Goal: Task Accomplishment & Management: Manage account settings

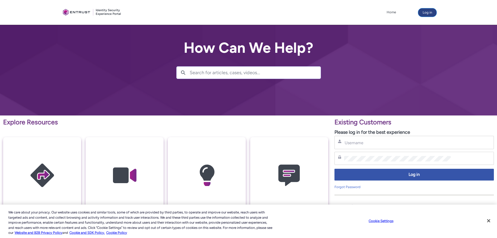
click at [425, 14] on button "Log in" at bounding box center [427, 12] width 18 height 8
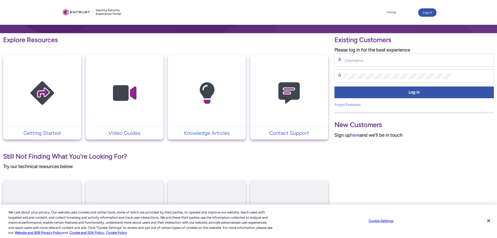
scroll to position [104, 0]
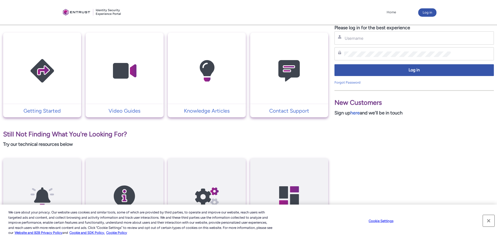
click at [490, 221] on button "Close" at bounding box center [488, 220] width 11 height 11
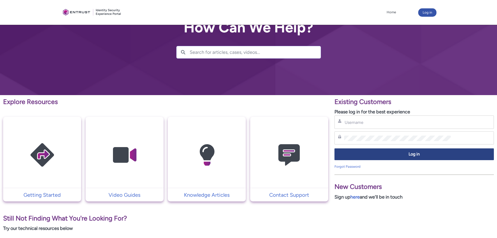
scroll to position [0, 0]
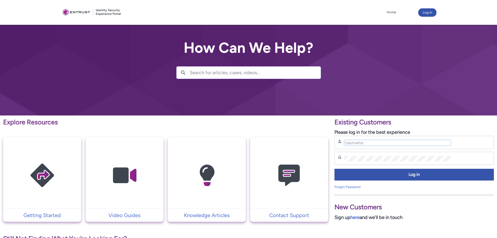
click at [385, 144] on input "Username" at bounding box center [397, 142] width 107 height 5
click at [384, 144] on input "Username" at bounding box center [397, 142] width 107 height 5
type input "Angela@millerjonesinc.com"
click at [377, 162] on div "Password" at bounding box center [413, 158] width 159 height 13
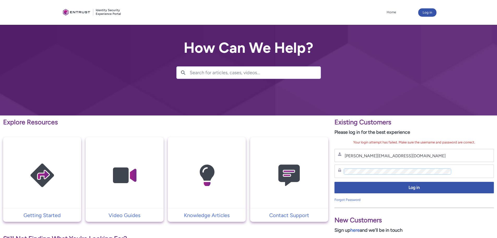
click at [283, 172] on div "Explore Resources Getting Started Video Guides Knowledge Articles Contact Suppo…" at bounding box center [248, 230] width 497 height 231
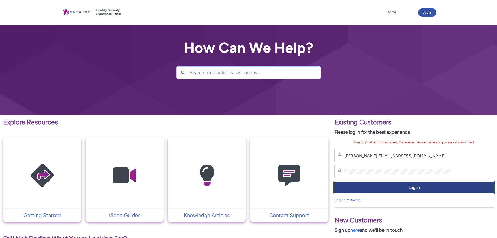
click at [387, 183] on button "Log in" at bounding box center [413, 188] width 159 height 12
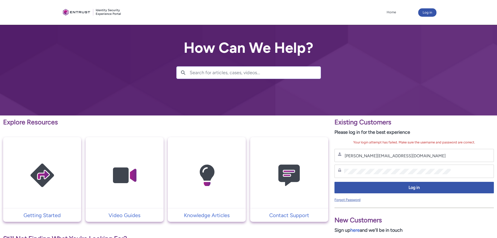
click at [355, 200] on link "Forgot Password" at bounding box center [347, 199] width 26 height 4
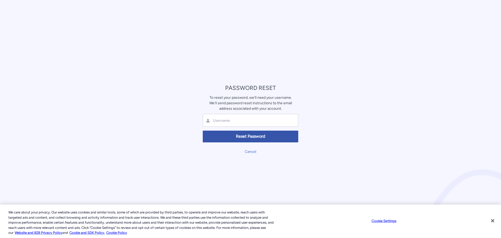
drag, startPoint x: 388, startPoint y: 156, endPoint x: 383, endPoint y: 154, distance: 5.3
click at [388, 156] on div "PASSWORD RESET To reset your password, we'll need your username. We'll send pas…" at bounding box center [250, 119] width 501 height 238
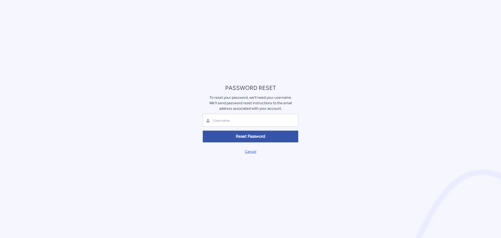
click at [251, 152] on link "Cancel" at bounding box center [250, 151] width 11 height 4
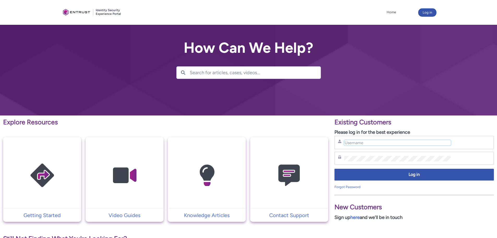
click at [358, 144] on input "Username" at bounding box center [397, 142] width 107 height 5
type input "Angela@millerjonesinc.com"
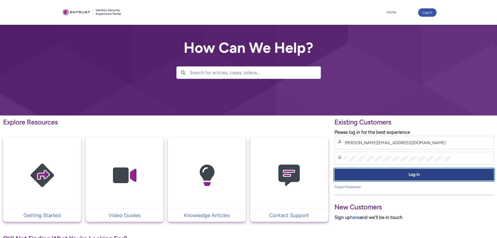
click at [403, 174] on span "Log in" at bounding box center [414, 174] width 153 height 6
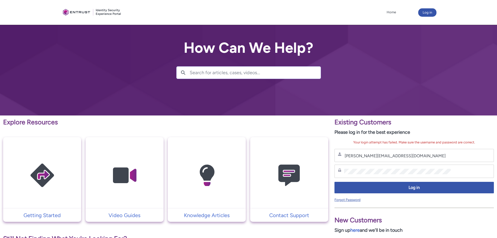
click at [353, 198] on link "Forgot Password" at bounding box center [347, 199] width 26 height 4
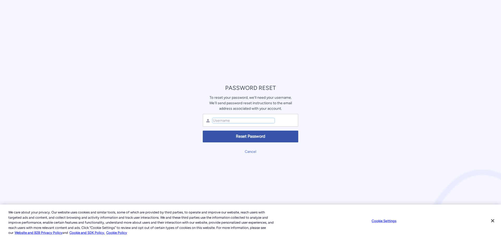
click at [235, 122] on input "text" at bounding box center [243, 120] width 62 height 5
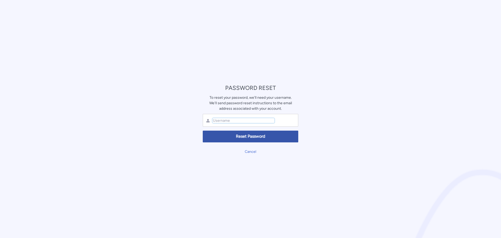
click at [235, 118] on input "text" at bounding box center [243, 120] width 62 height 5
click at [239, 119] on input "text" at bounding box center [243, 120] width 62 height 5
type input "Angela@millerjonesinc.com"
click at [247, 135] on span "Reset Password" at bounding box center [250, 136] width 89 height 6
